Goal: Task Accomplishment & Management: Complete application form

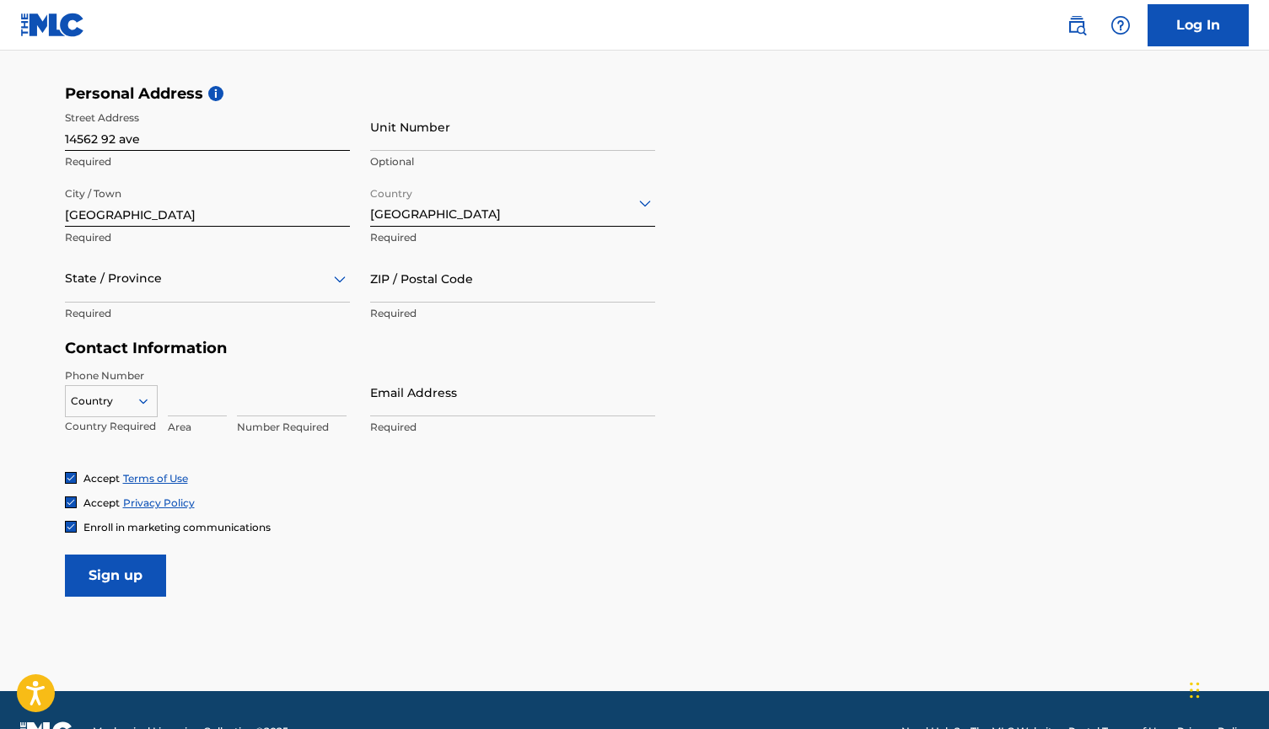
click at [108, 279] on div at bounding box center [207, 278] width 285 height 21
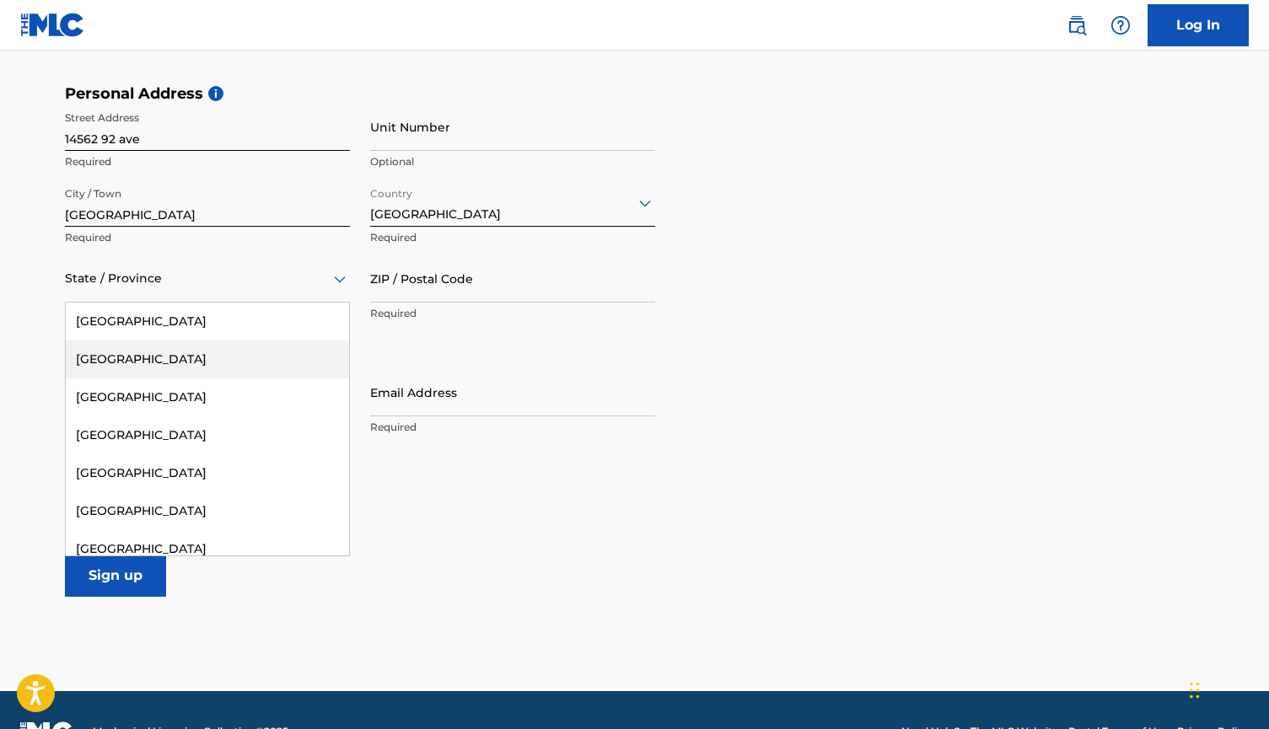
click at [114, 365] on div "[GEOGRAPHIC_DATA]" at bounding box center [207, 360] width 283 height 38
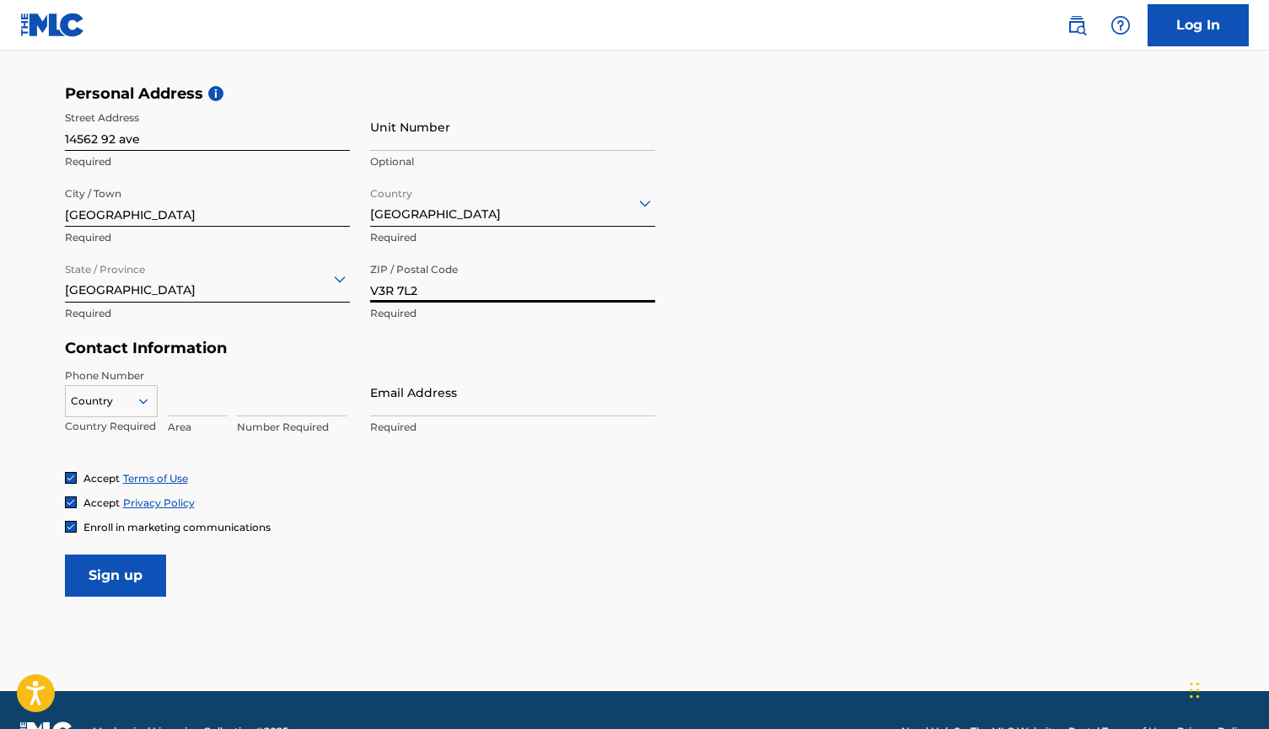
type input "V3R 7L2"
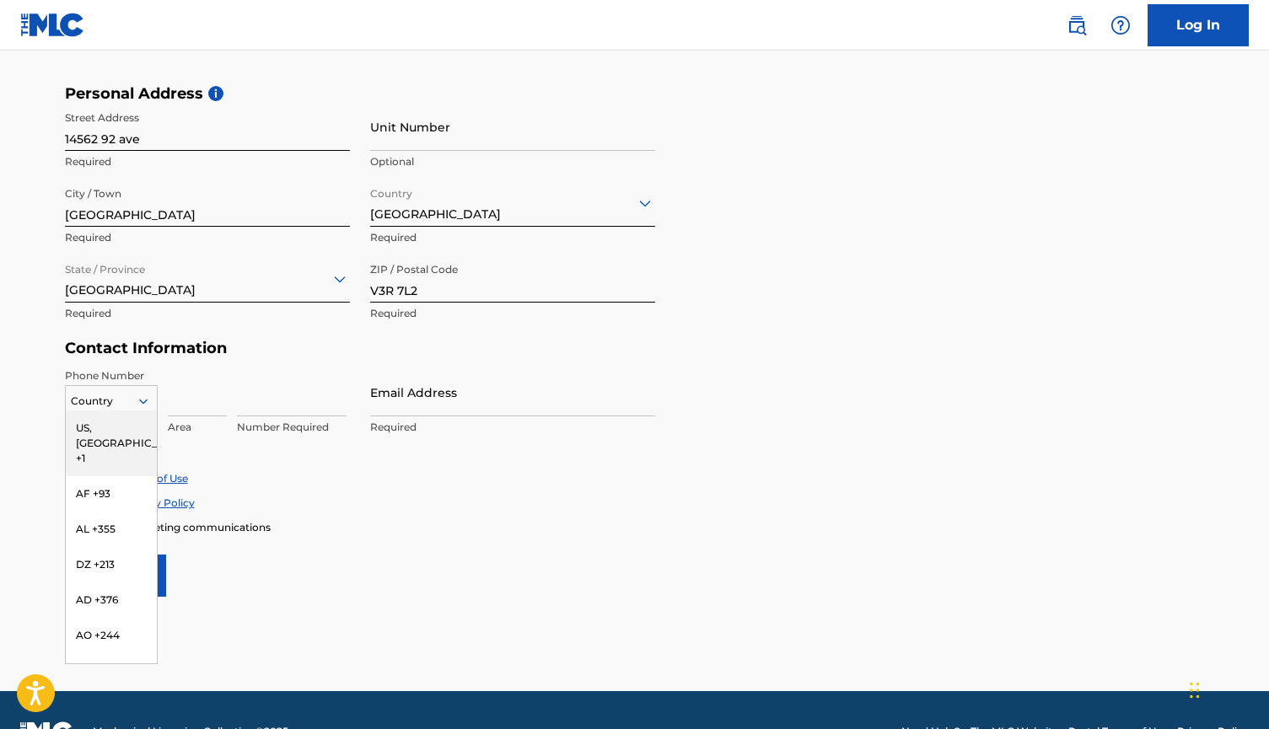
click at [143, 401] on icon at bounding box center [142, 401] width 8 height 5
click at [105, 432] on div "US, [GEOGRAPHIC_DATA] +1" at bounding box center [111, 444] width 91 height 66
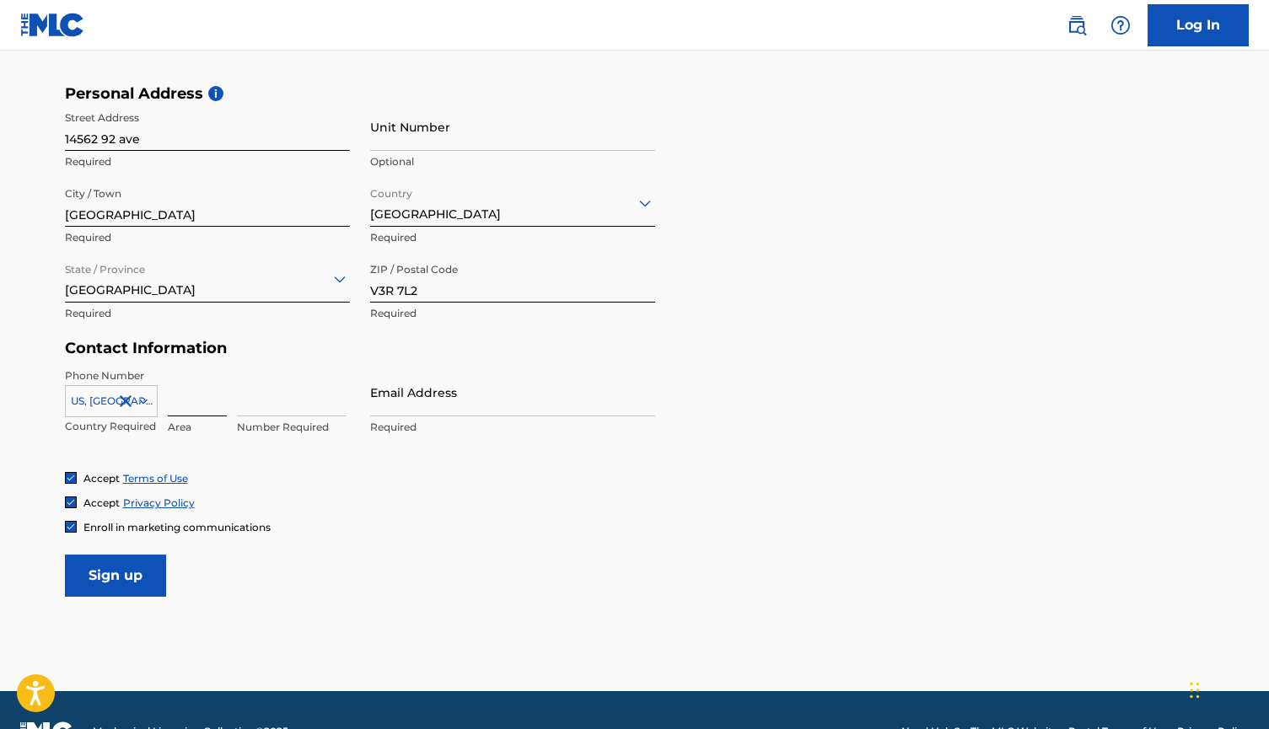
click at [186, 392] on input at bounding box center [197, 392] width 59 height 48
type input "778"
type input "8614039"
type input "[EMAIL_ADDRESS][DOMAIN_NAME]"
click at [73, 527] on img at bounding box center [71, 527] width 10 height 10
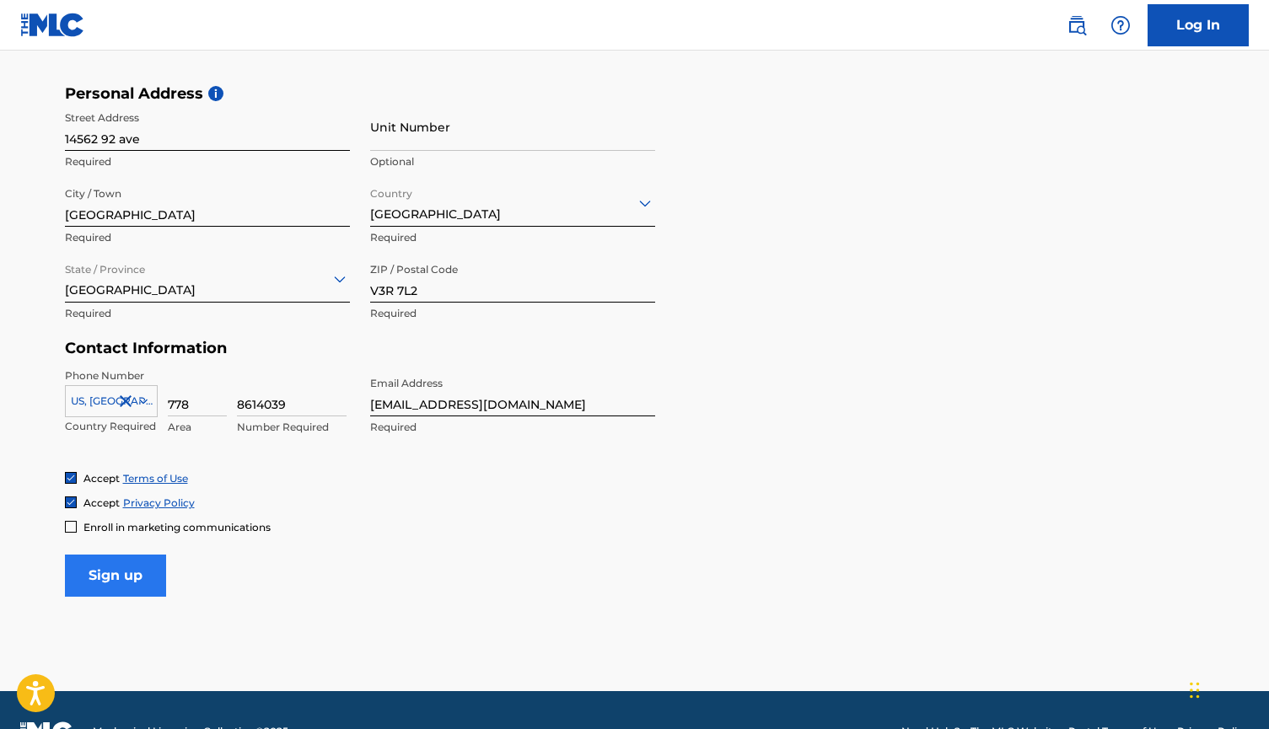
click at [116, 576] on input "Sign up" at bounding box center [115, 576] width 101 height 42
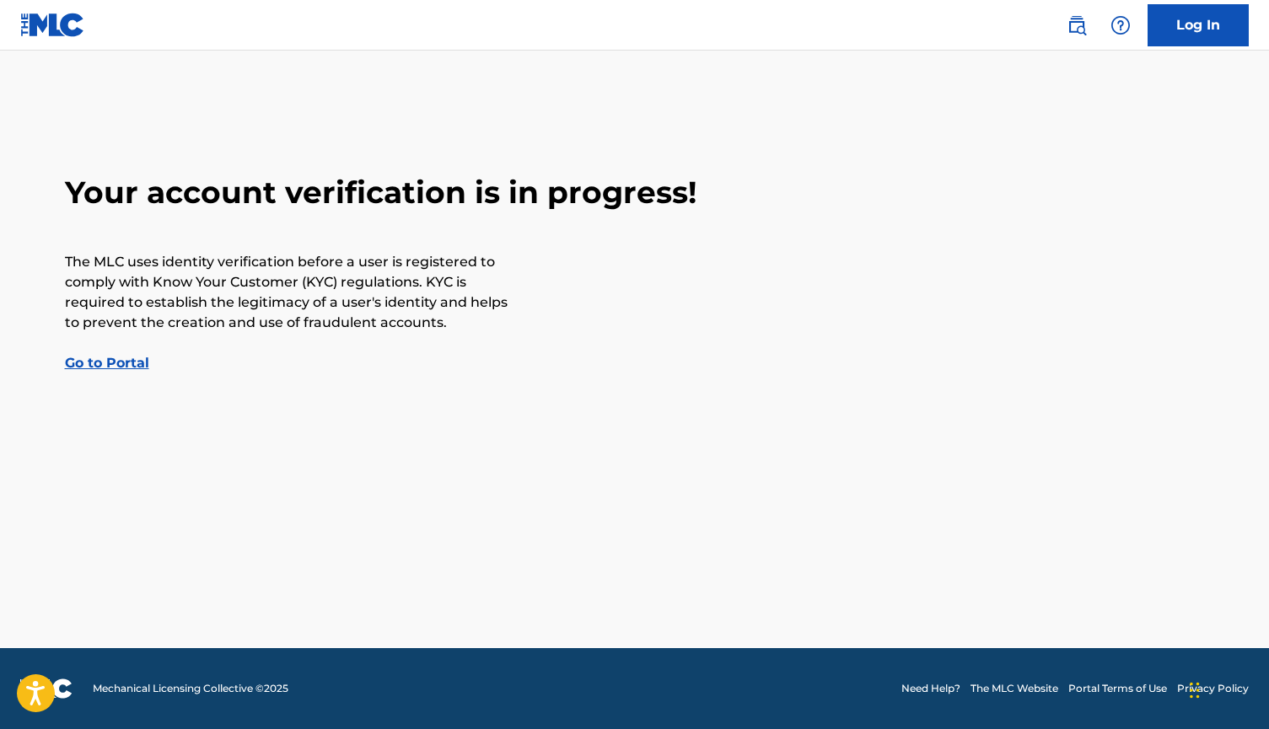
click at [110, 363] on link "Go to Portal" at bounding box center [107, 363] width 84 height 16
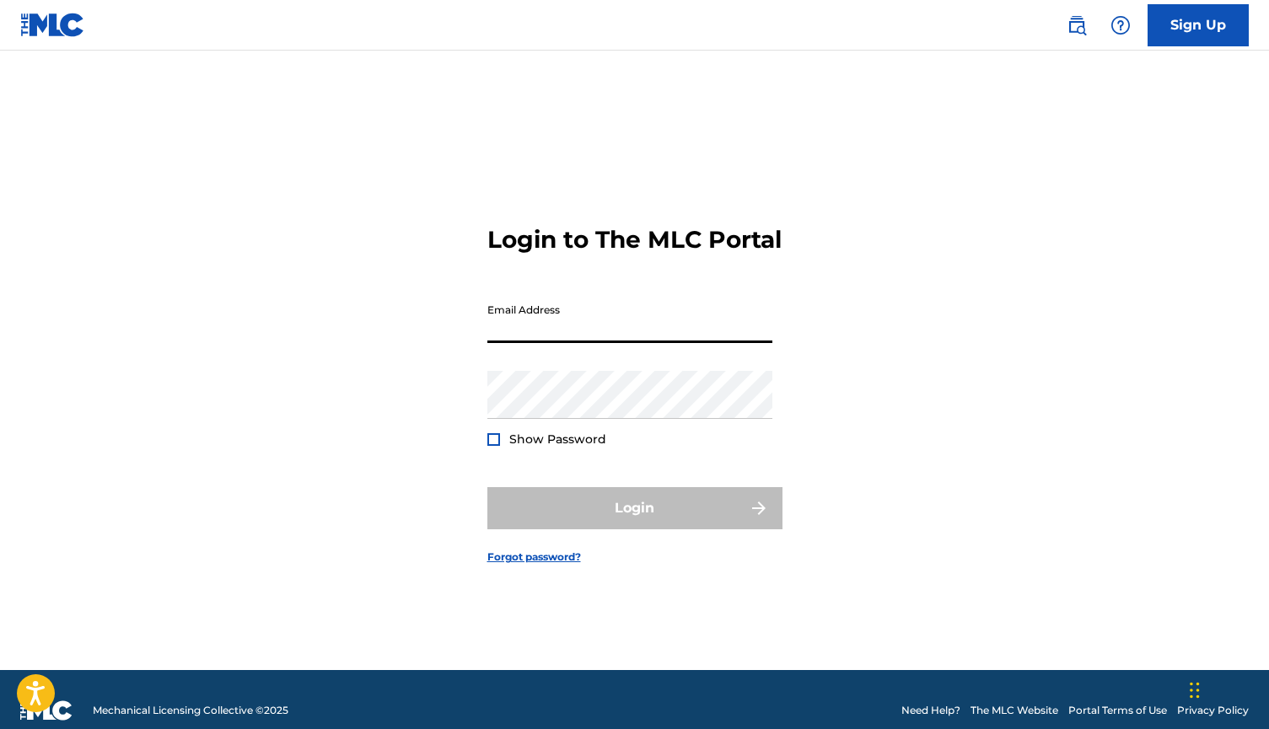
type input "[EMAIL_ADDRESS][DOMAIN_NAME]"
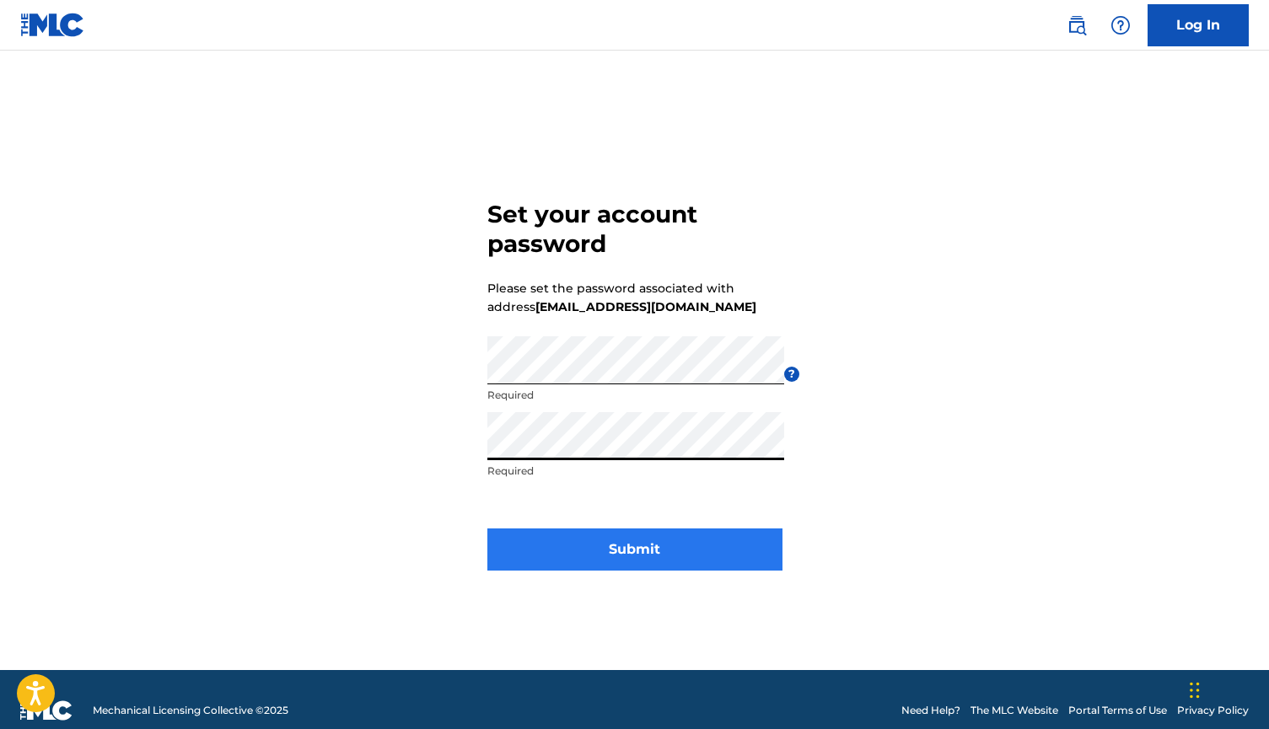
click at [545, 540] on button "Submit" at bounding box center [634, 550] width 295 height 42
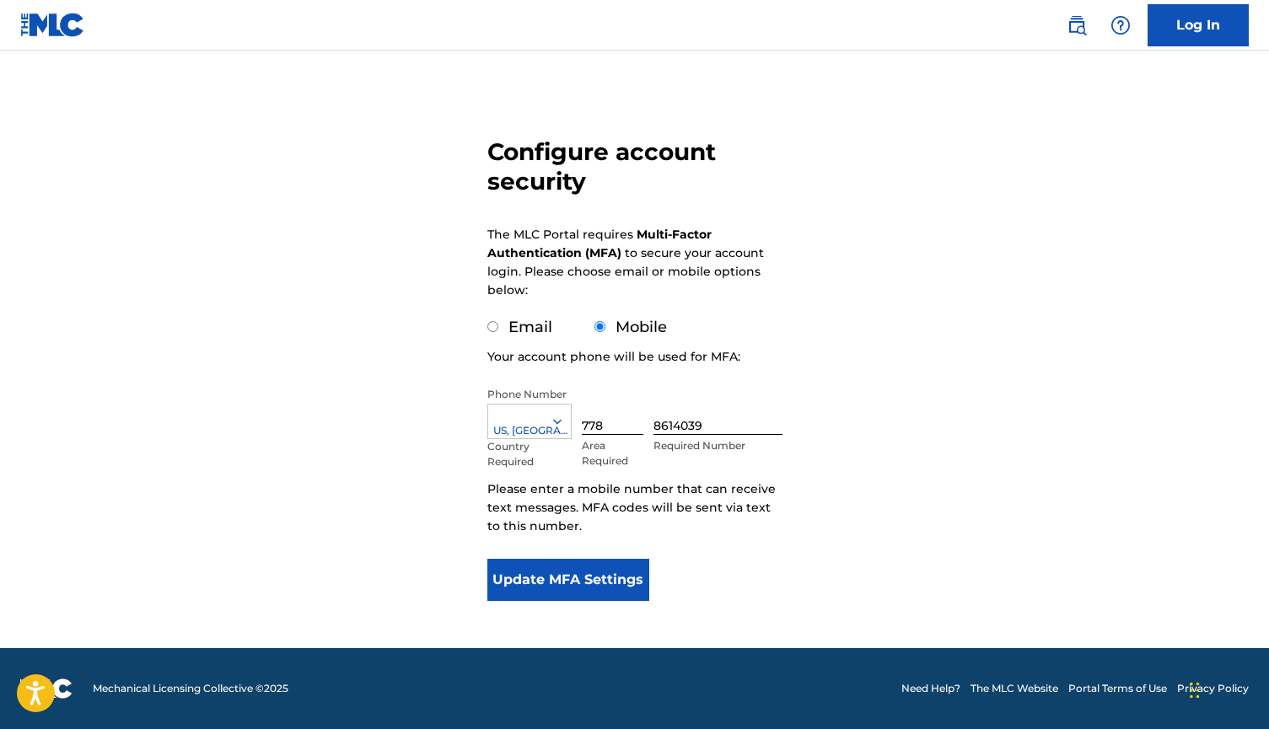
scroll to position [82, 0]
click at [549, 577] on button "Update MFA Settings" at bounding box center [568, 580] width 163 height 42
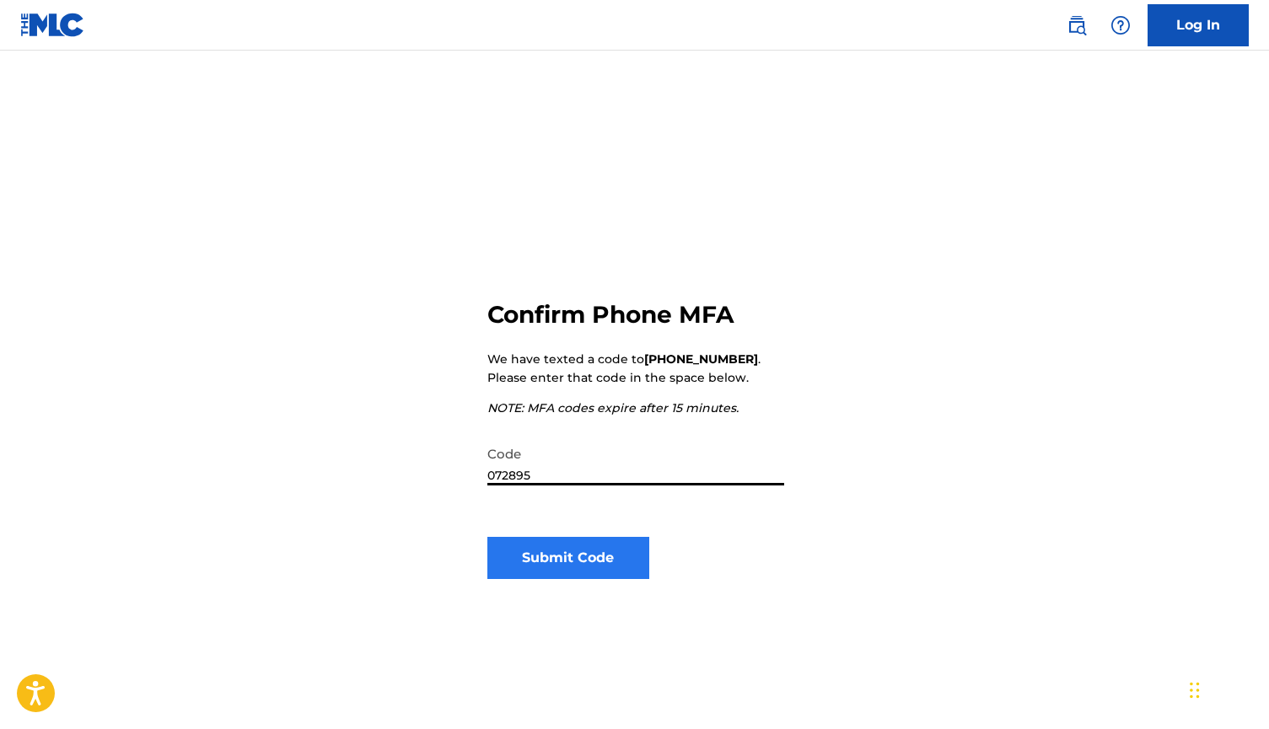
type input "072895"
click at [578, 548] on button "Submit Code" at bounding box center [568, 558] width 163 height 42
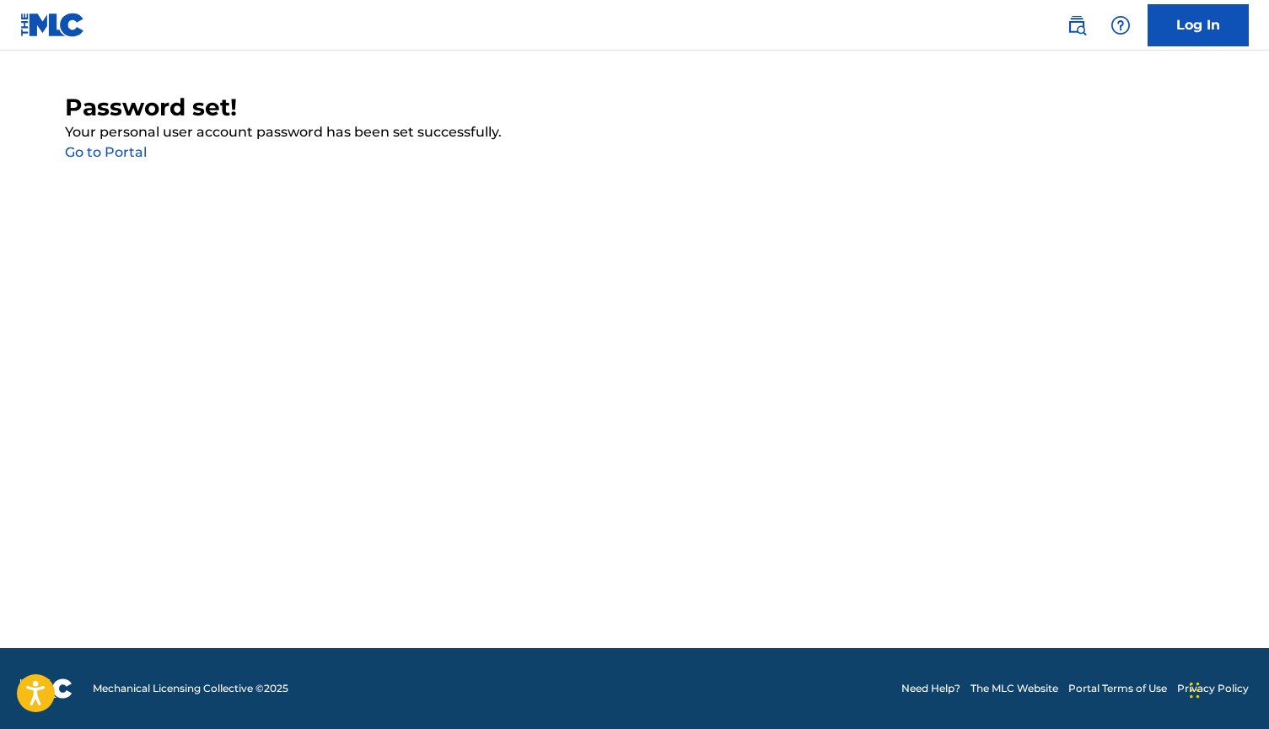
click at [107, 156] on link "Go to Portal" at bounding box center [106, 152] width 82 height 16
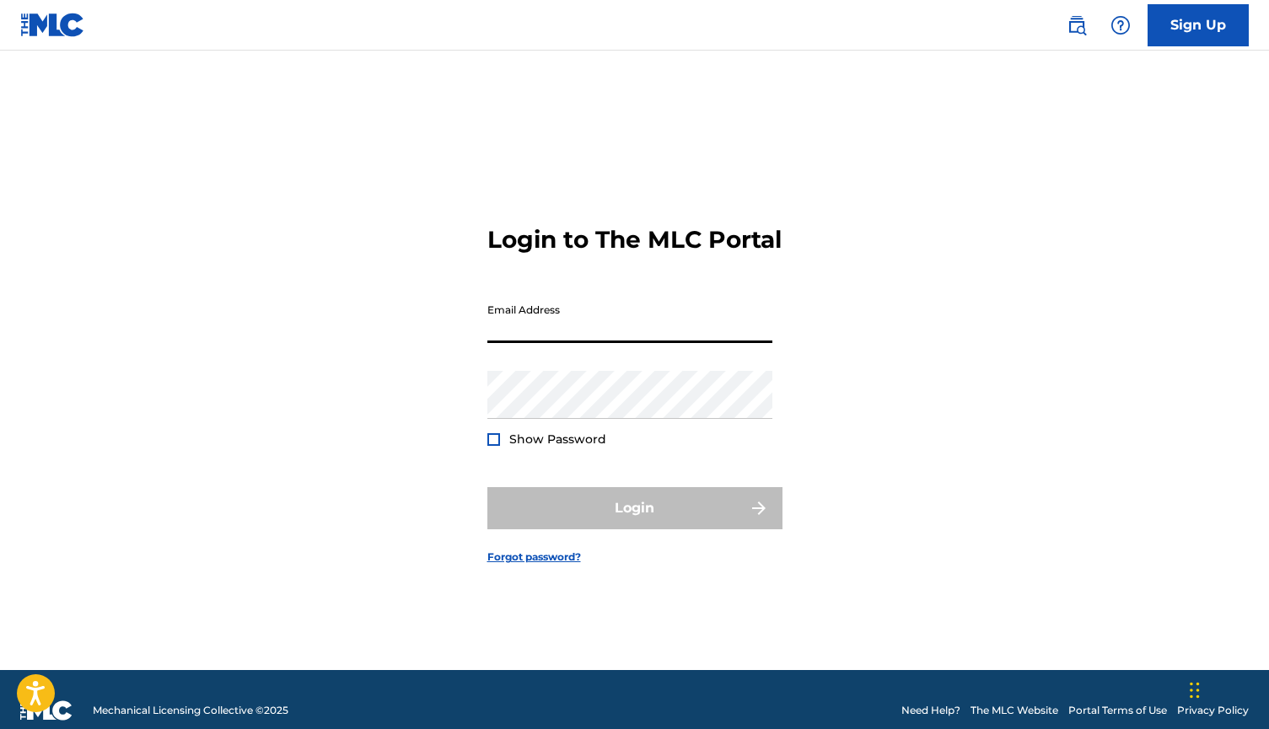
type input "[EMAIL_ADDRESS][DOMAIN_NAME]"
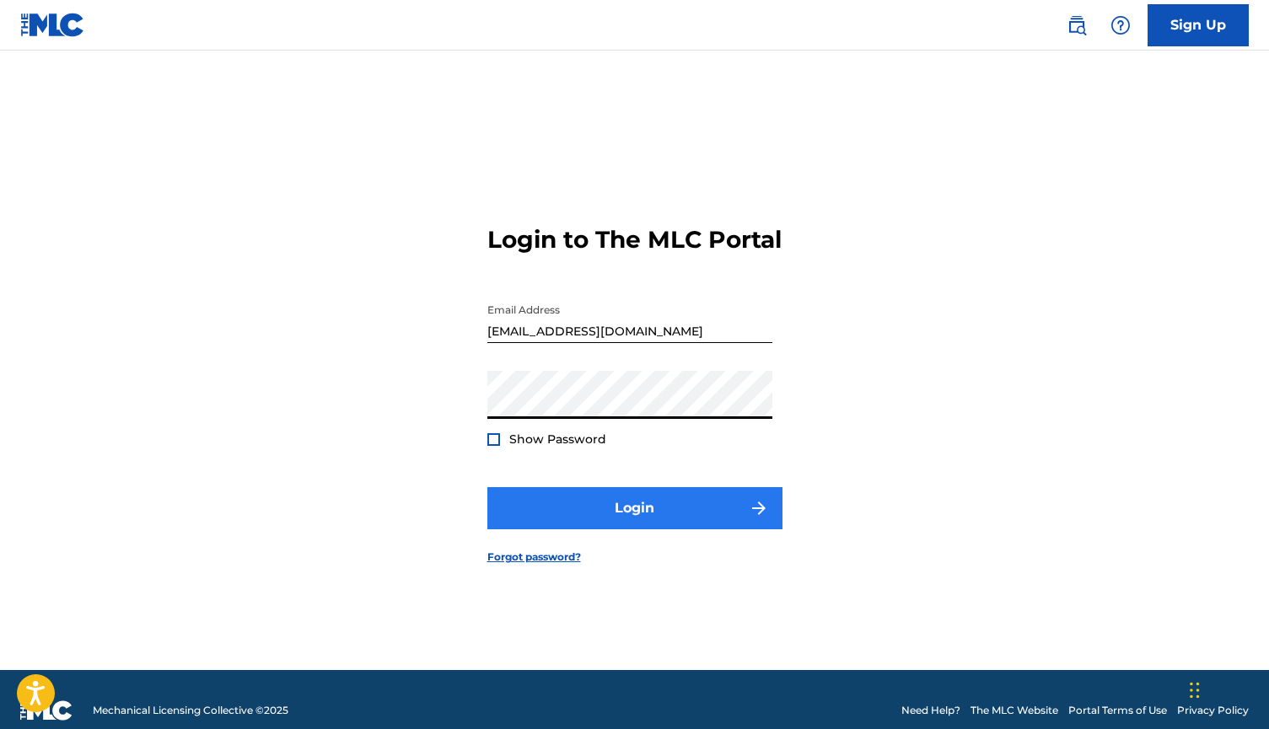
click at [573, 527] on button "Login" at bounding box center [634, 508] width 295 height 42
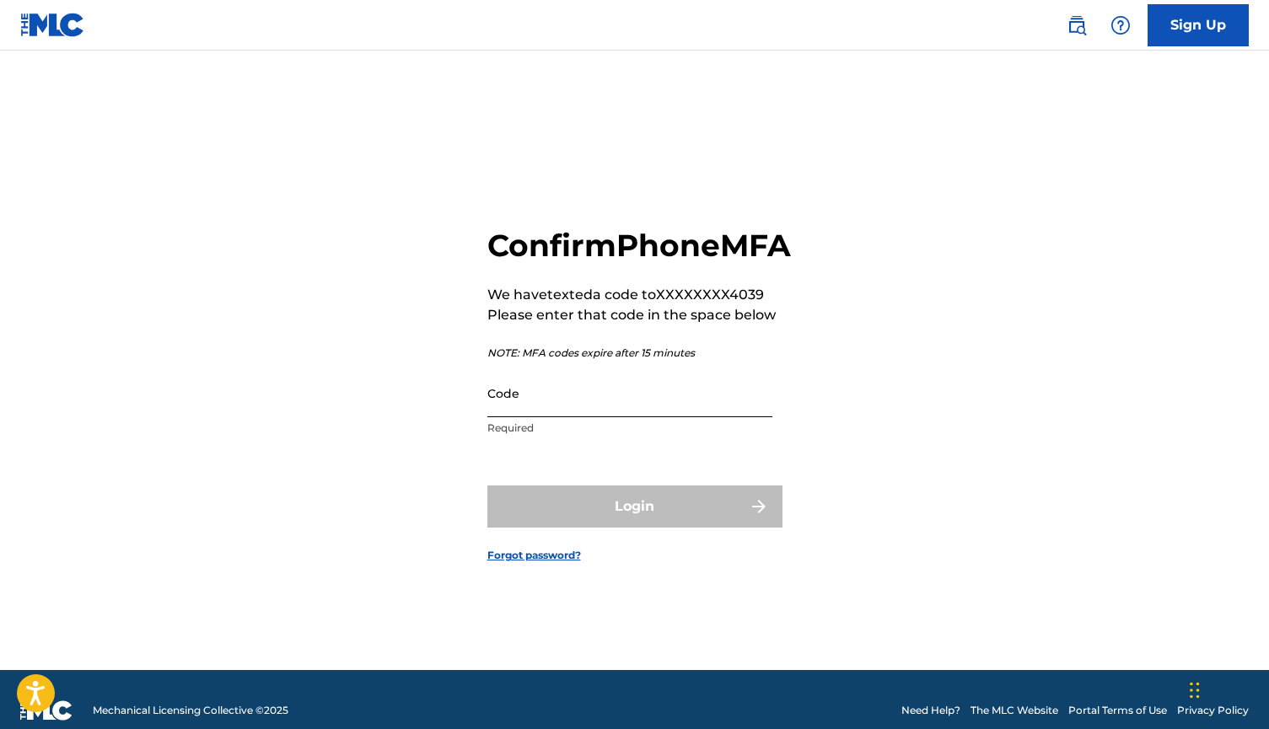
click at [530, 417] on input "Code" at bounding box center [629, 393] width 285 height 48
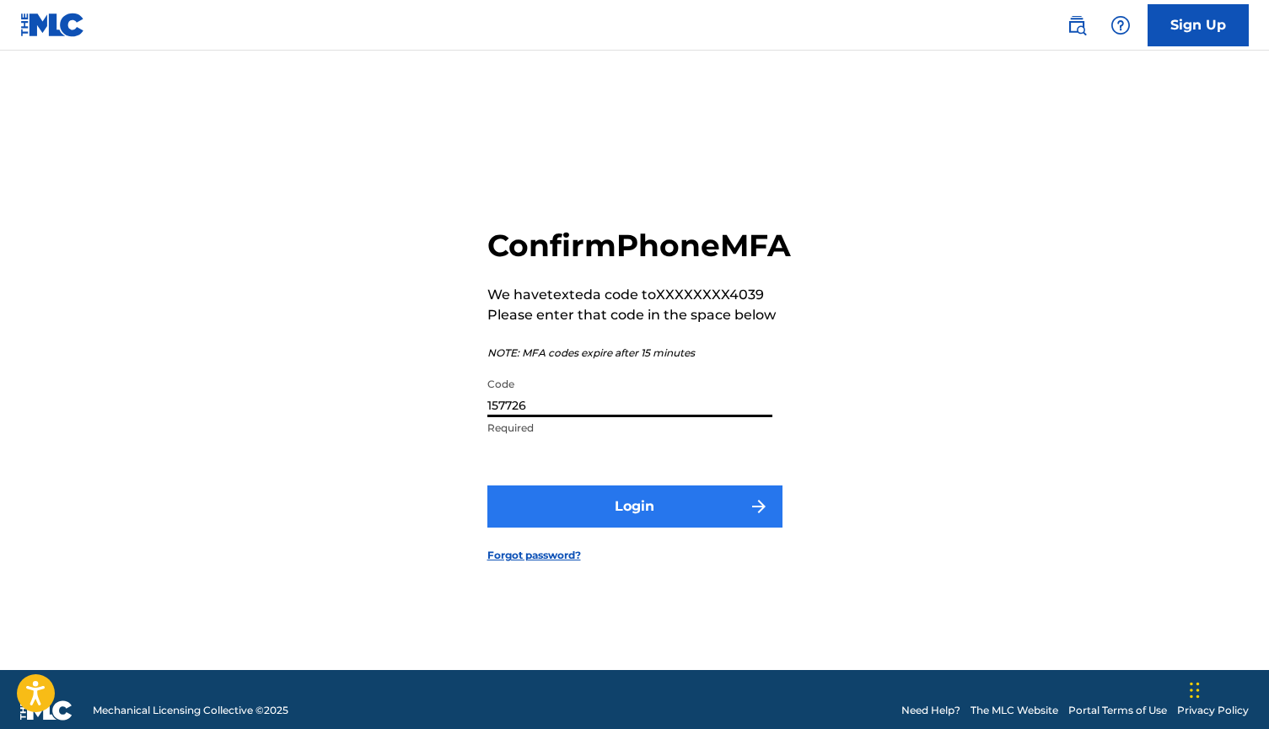
type input "157726"
click at [605, 526] on button "Login" at bounding box center [634, 507] width 295 height 42
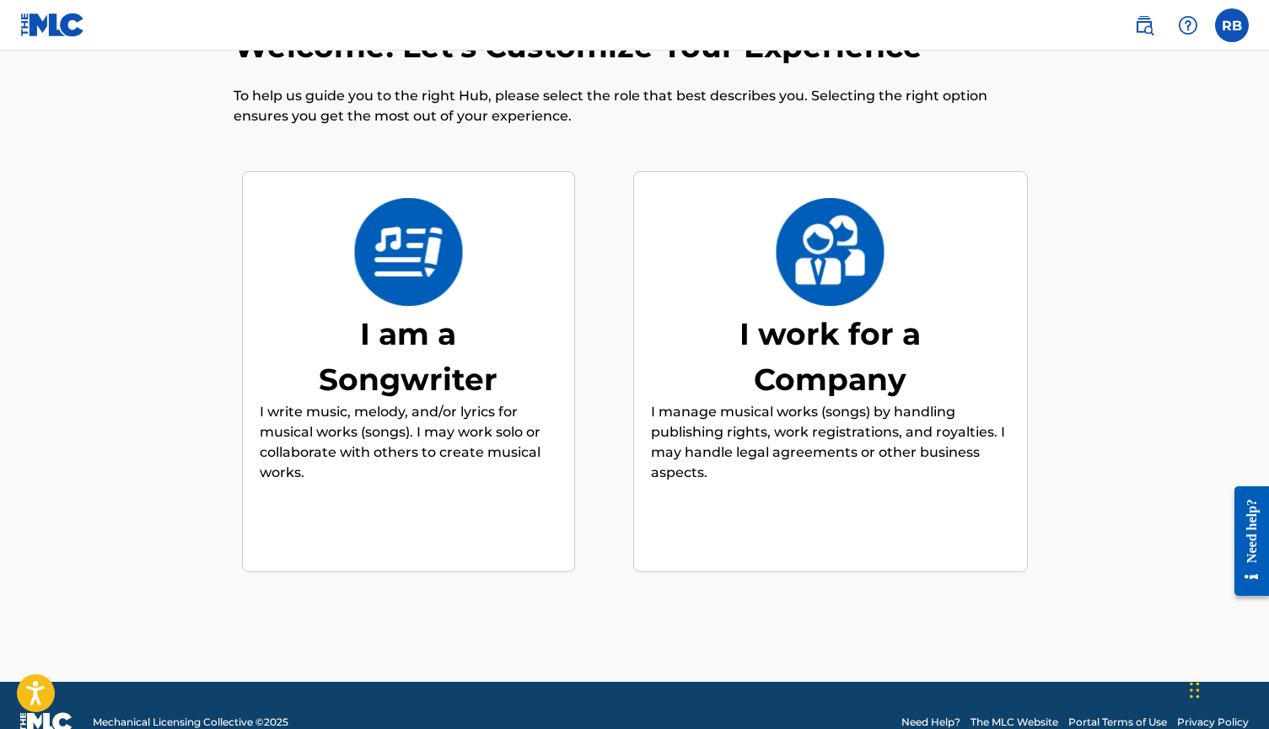
click at [484, 428] on p "I write music, melody, and/or lyrics for musical works (songs). I may work solo…" at bounding box center [409, 442] width 298 height 81
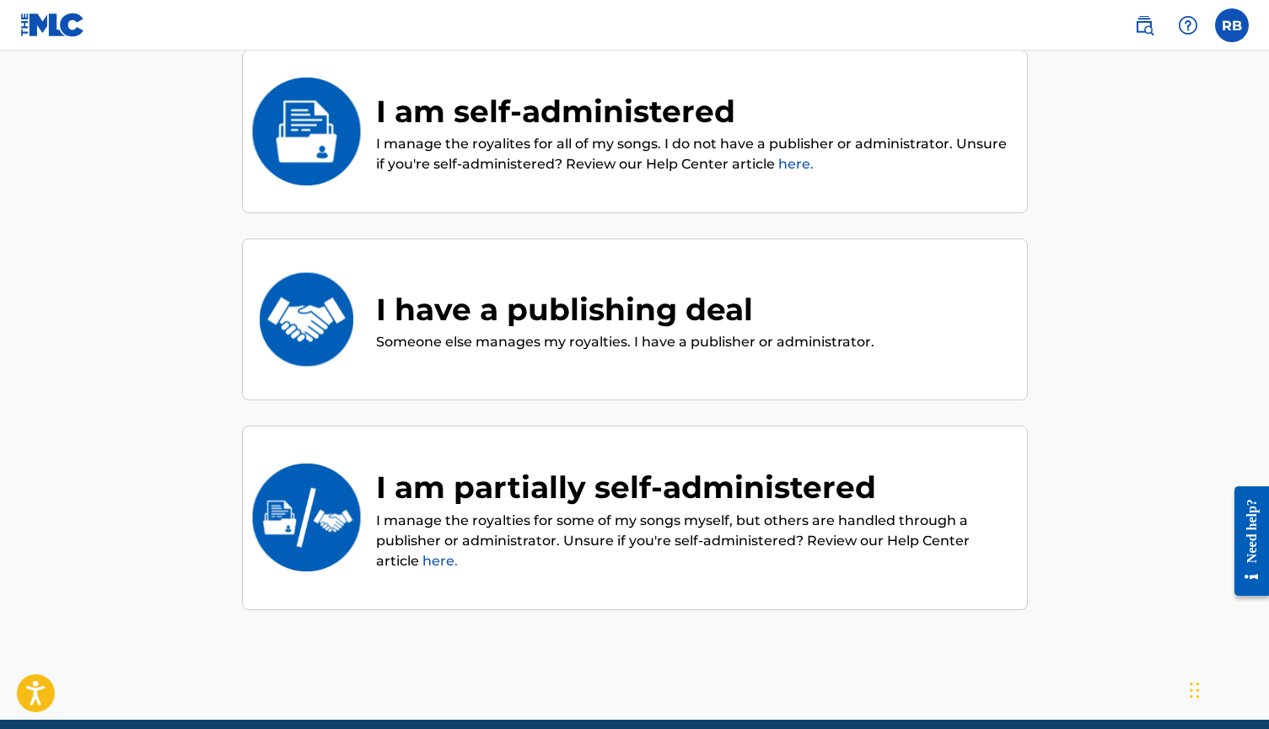
scroll to position [187, 0]
click at [407, 169] on p "I manage the royalites for all of my songs. I do not have a publisher or admini…" at bounding box center [693, 154] width 634 height 40
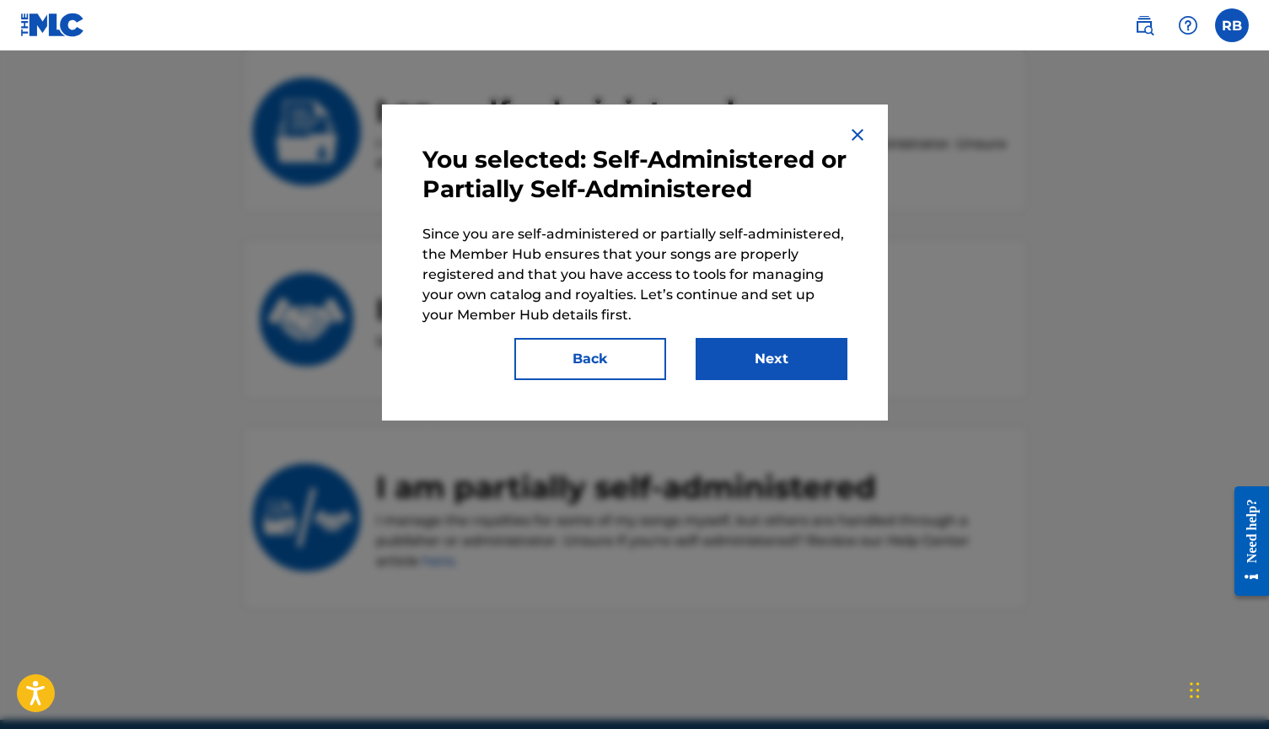
click at [857, 132] on img at bounding box center [857, 135] width 20 height 20
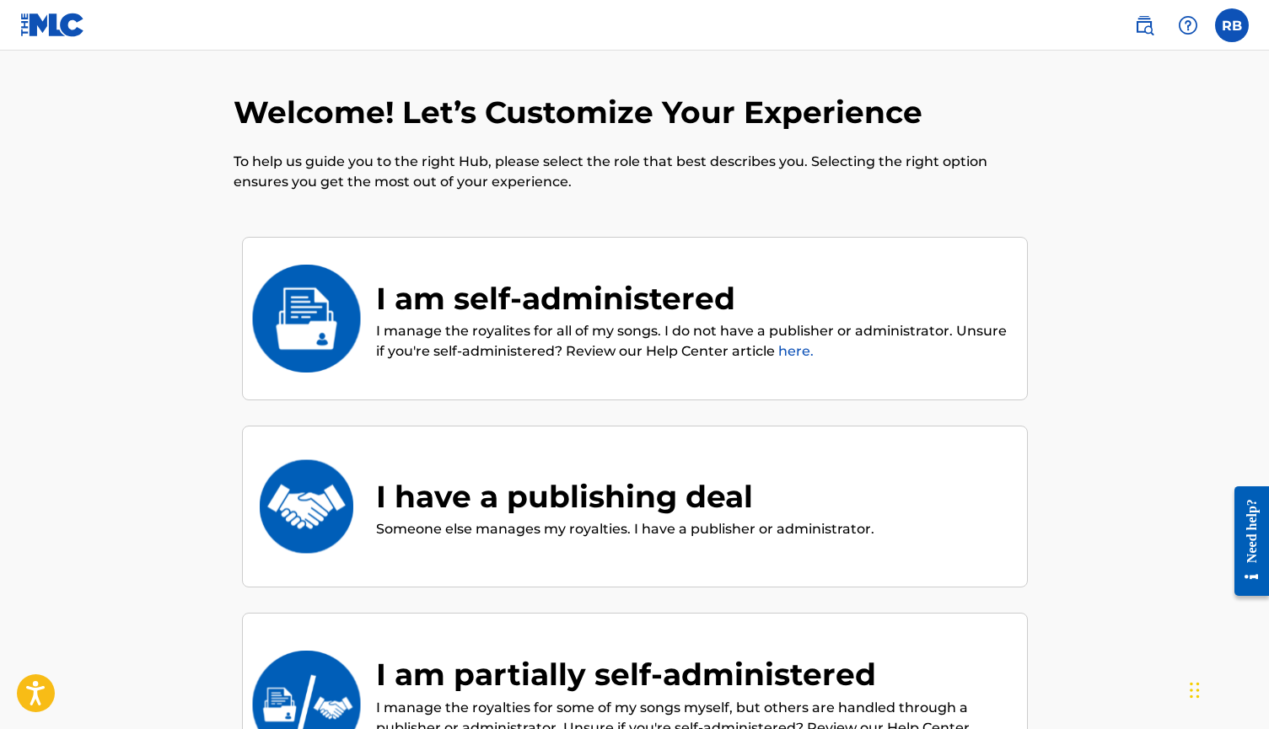
scroll to position [0, 0]
click at [1230, 35] on label at bounding box center [1232, 25] width 34 height 34
click at [1232, 25] on input "RB Raman Bains bainsraman96@gmail.com Notification Preferences Profile Log out" at bounding box center [1232, 25] width 0 height 0
click at [1082, 241] on p "Log out" at bounding box center [1069, 238] width 40 height 15
click at [1232, 25] on input "RB Raman Bains bainsraman96@gmail.com Notification Preferences Profile Log out" at bounding box center [1232, 25] width 0 height 0
